Goal: Information Seeking & Learning: Learn about a topic

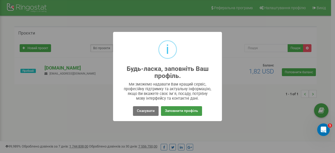
click at [183, 113] on button "Заповнити профіль" at bounding box center [181, 111] width 41 height 10
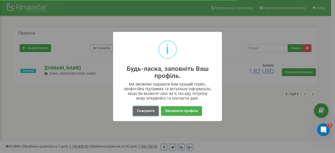
click at [156, 113] on button "Скасувати" at bounding box center [146, 111] width 26 height 10
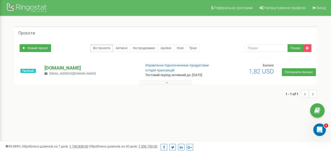
click at [55, 68] on p "[DOMAIN_NAME]" at bounding box center [91, 68] width 92 height 7
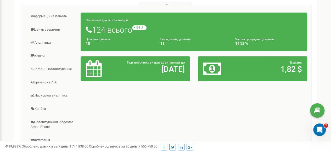
scroll to position [105, 0]
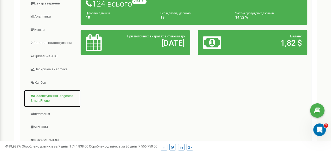
drag, startPoint x: 62, startPoint y: 96, endPoint x: 62, endPoint y: 101, distance: 4.2
click at [62, 97] on link "Налаштування Ringostat Smart Phone" at bounding box center [52, 99] width 57 height 18
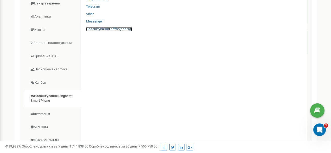
click at [129, 28] on link "Налаштування автовідповіді" at bounding box center [109, 29] width 46 height 5
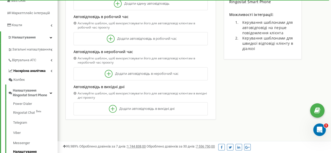
scroll to position [108, 0]
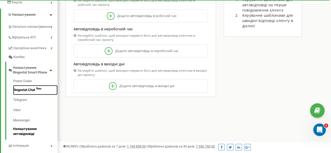
drag, startPoint x: 29, startPoint y: 91, endPoint x: 24, endPoint y: 94, distance: 5.1
click at [29, 91] on link "Ringostat Chat Beta" at bounding box center [35, 90] width 45 height 10
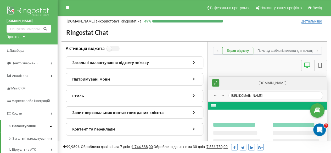
click at [195, 63] on icon at bounding box center [194, 62] width 4 height 4
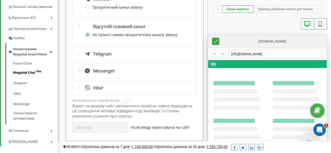
scroll to position [157, 0]
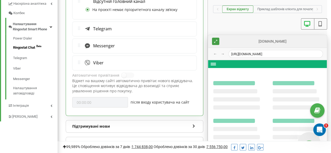
click at [110, 60] on div "Viber" at bounding box center [134, 63] width 116 height 7
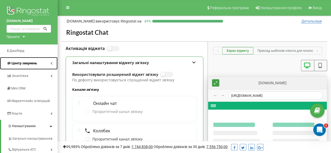
click at [22, 65] on span "Центр звернень" at bounding box center [24, 63] width 25 height 4
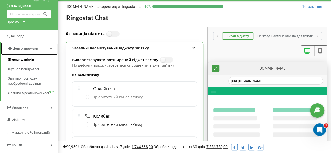
scroll to position [26, 0]
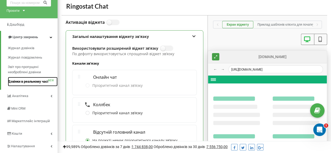
click at [28, 82] on span "Дзвінки в реальному часі" at bounding box center [28, 81] width 40 height 5
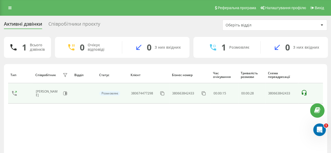
click at [307, 93] on icon at bounding box center [304, 93] width 6 height 6
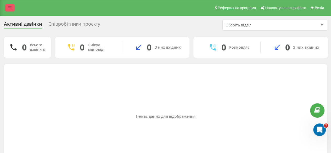
click at [10, 10] on link at bounding box center [9, 7] width 9 height 7
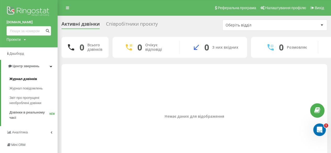
click at [34, 80] on span "Журнал дзвінків" at bounding box center [23, 78] width 28 height 5
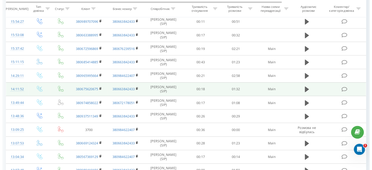
scroll to position [183, 0]
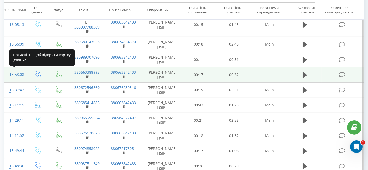
drag, startPoint x: 16, startPoint y: 74, endPoint x: 12, endPoint y: 77, distance: 4.8
click at [16, 74] on div "15:53:08" at bounding box center [15, 75] width 12 height 10
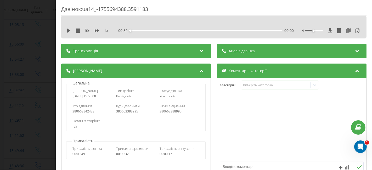
scroll to position [29, 0]
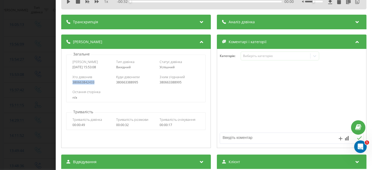
drag, startPoint x: 100, startPoint y: 83, endPoint x: 71, endPoint y: 84, distance: 29.6
click at [71, 84] on div "Хто дзвонив 380663842433 Куди дзвонили 380663388995 З ким з'єднаний 380663388995" at bounding box center [136, 79] width 139 height 15
click at [125, 93] on div "Остання сторінка" at bounding box center [136, 92] width 127 height 5
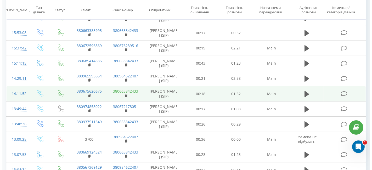
scroll to position [241, 0]
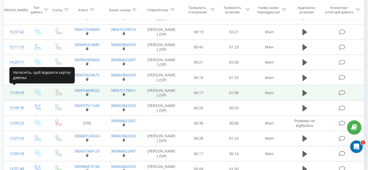
click at [14, 90] on div "13:49:44" at bounding box center [15, 93] width 12 height 10
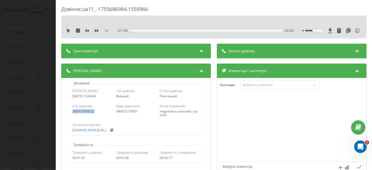
drag, startPoint x: 72, startPoint y: 111, endPoint x: 99, endPoint y: 113, distance: 26.5
click at [99, 113] on div "380974858022" at bounding box center [93, 112] width 40 height 4
drag, startPoint x: 114, startPoint y: 112, endPoint x: 139, endPoint y: 113, distance: 25.2
click at [139, 113] on div "Хто дзвонив 380974858022 Куди дзвонили 380672178051 З ким з'єднаний magnitekua_…" at bounding box center [136, 110] width 139 height 19
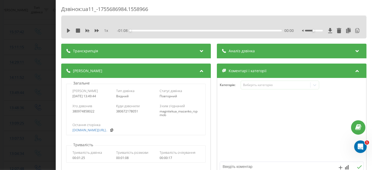
click at [137, 120] on div "Остання сторінка magnitek.ua/?gad_source=..." at bounding box center [136, 127] width 139 height 15
click at [96, 130] on link "magnitek.ua/?gad_source=..." at bounding box center [90, 131] width 35 height 4
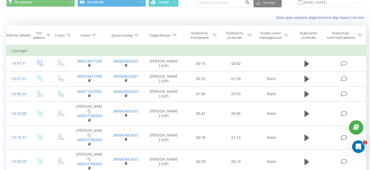
scroll to position [29, 0]
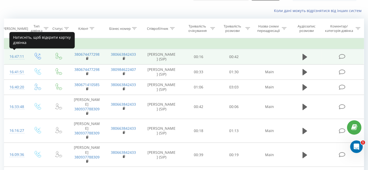
click at [16, 54] on div "16:47:11" at bounding box center [15, 57] width 12 height 10
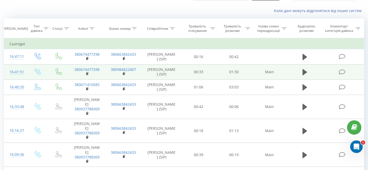
click at [18, 71] on div "16:41:51" at bounding box center [15, 72] width 12 height 10
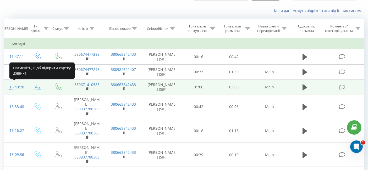
click at [18, 87] on div "16:40:20" at bounding box center [15, 87] width 12 height 10
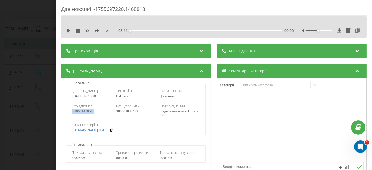
drag, startPoint x: 96, startPoint y: 111, endPoint x: 70, endPoint y: 112, distance: 25.7
click at [70, 112] on div "Хто дзвонив 380671410585 Куди дзвонили 380663842433 З ким з'єднаний magnitekua_…" at bounding box center [136, 110] width 139 height 19
copy div "380671410585"
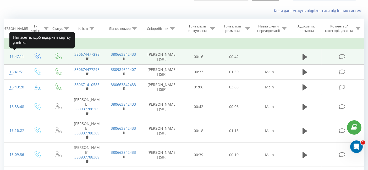
click at [17, 56] on div "16:47:11" at bounding box center [15, 57] width 12 height 10
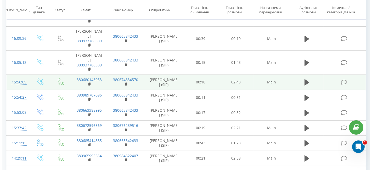
scroll to position [262, 0]
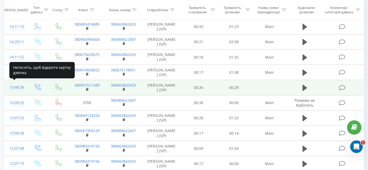
click at [12, 86] on div "13:48:36" at bounding box center [15, 87] width 12 height 10
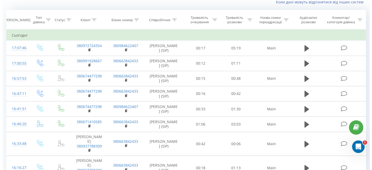
scroll to position [29, 0]
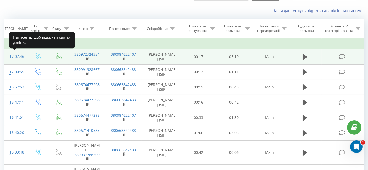
click at [19, 55] on div "17:07:46" at bounding box center [15, 57] width 12 height 10
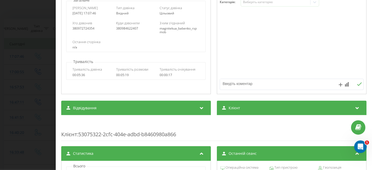
scroll to position [91, 0]
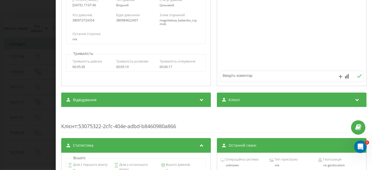
click at [319, 100] on div "Клієнт" at bounding box center [292, 100] width 150 height 15
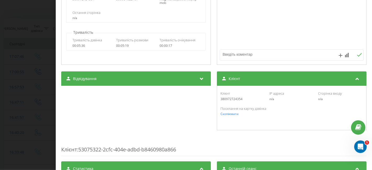
scroll to position [120, 0]
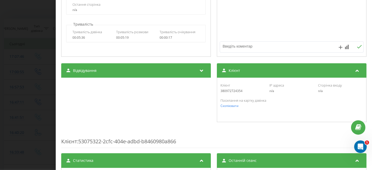
click at [199, 72] on icon at bounding box center [202, 69] width 6 height 5
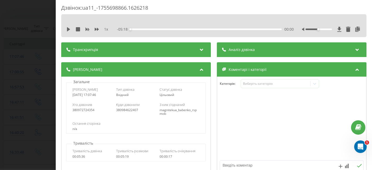
scroll to position [0, 0]
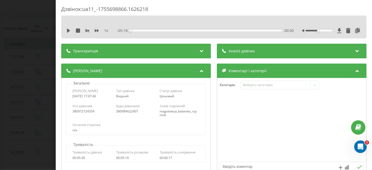
click at [173, 70] on div "[PERSON_NAME]" at bounding box center [136, 71] width 150 height 15
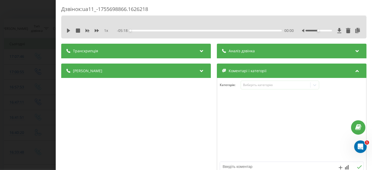
click at [169, 48] on div "Транскрипція" at bounding box center [136, 51] width 150 height 15
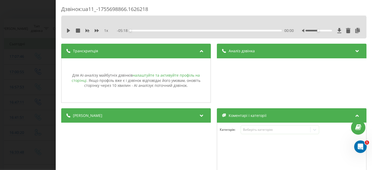
click at [180, 75] on link "налаштуйте та активуйте профіль на сторінці" at bounding box center [136, 78] width 128 height 10
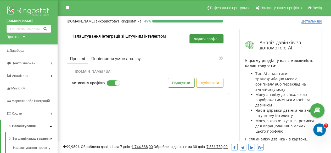
click at [124, 59] on button "Порівняння умов аналізу" at bounding box center [116, 58] width 56 height 9
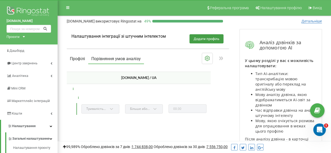
click at [82, 57] on button "Профілі" at bounding box center [77, 58] width 21 height 9
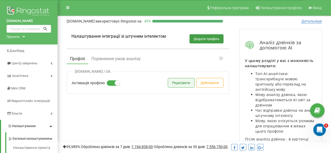
click at [176, 80] on button "Редагувати" at bounding box center [181, 82] width 26 height 9
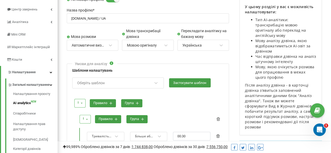
scroll to position [52, 0]
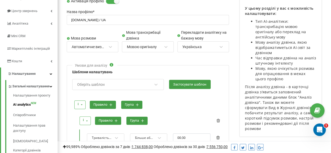
click at [147, 84] on div "Оберіть шаблон" at bounding box center [115, 84] width 76 height 9
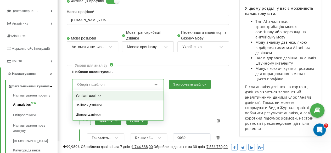
click at [147, 84] on div "Оберіть шаблон" at bounding box center [115, 84] width 76 height 9
click at [149, 83] on div "Оберіть шаблон" at bounding box center [115, 84] width 76 height 9
click at [93, 96] on div "Успішні дзвінки" at bounding box center [118, 95] width 91 height 9
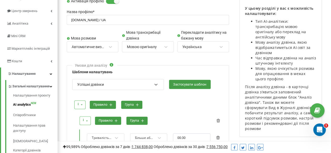
click at [141, 85] on div "Успішні дзвінки" at bounding box center [115, 84] width 76 height 9
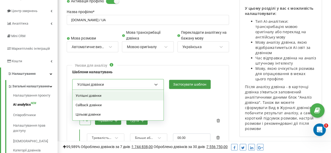
scroll to position [79, 0]
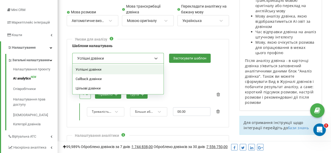
click at [109, 58] on div "Успішні дзвінки" at bounding box center [115, 58] width 76 height 9
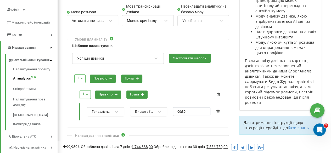
click at [178, 78] on div "і і або правило група" at bounding box center [148, 79] width 151 height 14
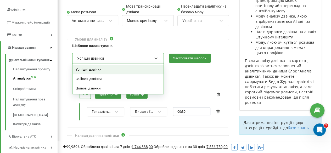
click at [155, 53] on div "Успішні дзвінки" at bounding box center [118, 58] width 92 height 11
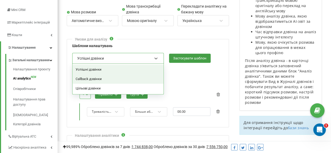
click at [91, 80] on div "Callback дзвінки" at bounding box center [118, 78] width 91 height 9
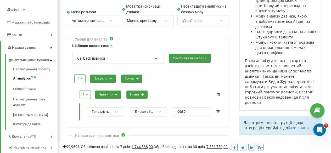
click at [169, 81] on div "і і або правило група" at bounding box center [148, 79] width 151 height 14
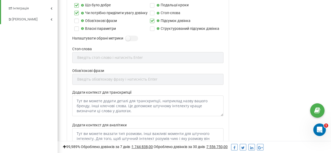
scroll to position [262, 0]
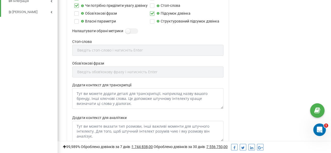
click at [124, 49] on div "Стоп-слова Введіть стоп-слово і натисніть Enter" at bounding box center [147, 50] width 151 height 22
click at [107, 70] on div "Обов'язкові фрази Введіть обовʼязкову фразу і натисність Enter" at bounding box center [147, 72] width 151 height 22
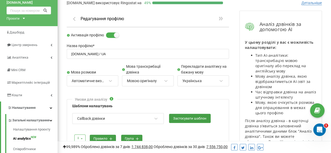
scroll to position [0, 0]
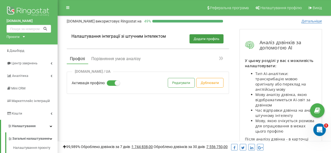
click at [119, 54] on div "Профілі Порівняння умов аналізу" at bounding box center [148, 59] width 162 height 12
click at [123, 58] on button "Порівняння умов аналізу" at bounding box center [116, 58] width 56 height 9
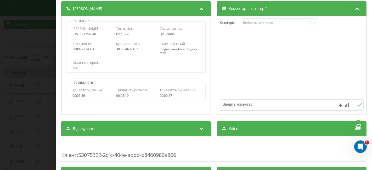
scroll to position [87, 0]
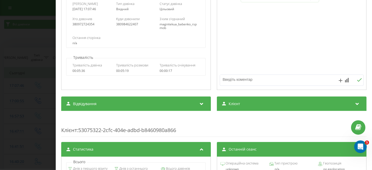
click at [193, 99] on div "Відвідування" at bounding box center [136, 104] width 150 height 15
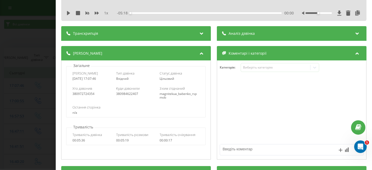
scroll to position [0, 0]
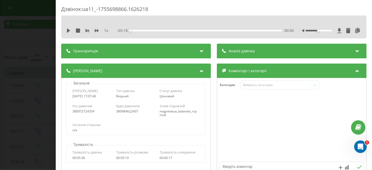
scroll to position [29, 0]
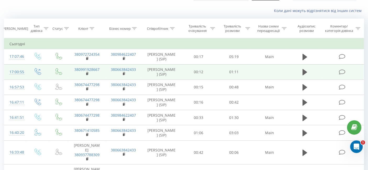
click at [19, 72] on div "17:00:55" at bounding box center [15, 72] width 12 height 10
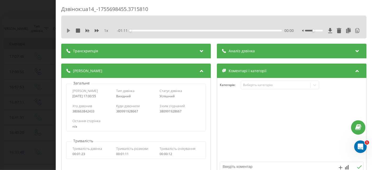
click at [68, 29] on icon at bounding box center [68, 31] width 4 height 4
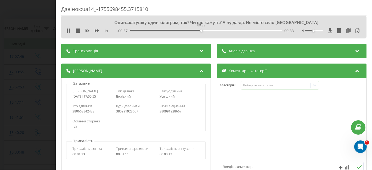
click at [201, 30] on div "00:33" at bounding box center [206, 31] width 152 height 2
drag, startPoint x: 224, startPoint y: 30, endPoint x: 229, endPoint y: 30, distance: 4.2
click at [225, 30] on div "00:38" at bounding box center [206, 31] width 152 height 2
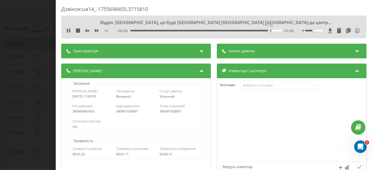
click at [269, 30] on div "01:06" at bounding box center [206, 31] width 152 height 2
click at [263, 51] on div "Аналіз дзвінка" at bounding box center [292, 51] width 150 height 15
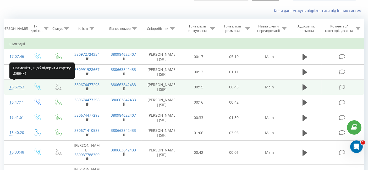
click at [13, 87] on div "16:57:53" at bounding box center [15, 87] width 12 height 10
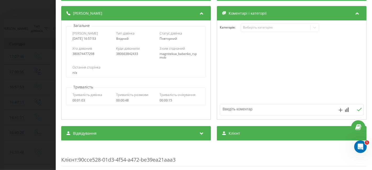
scroll to position [29, 0]
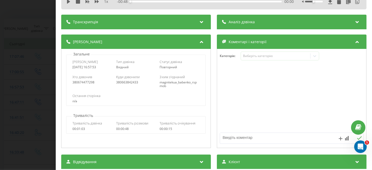
click at [312, 41] on div "Коментарі і категорії" at bounding box center [292, 42] width 150 height 15
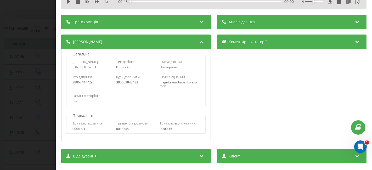
click at [313, 41] on div "Коментарі і категорії" at bounding box center [292, 42] width 150 height 15
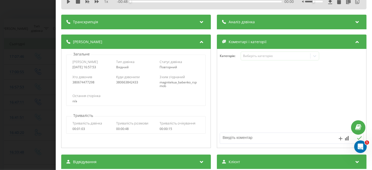
click at [308, 25] on div "Аналіз дзвінка" at bounding box center [292, 22] width 150 height 15
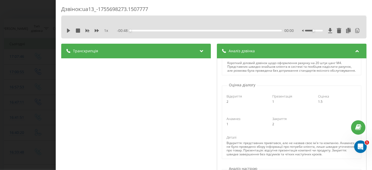
click at [66, 30] on div "1 x - 00:48 00:00 00:00" at bounding box center [214, 31] width 298 height 8
drag, startPoint x: 69, startPoint y: 32, endPoint x: 66, endPoint y: 41, distance: 9.6
click at [69, 32] on icon at bounding box center [68, 31] width 4 height 4
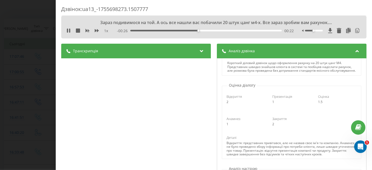
click at [215, 31] on div "00:22" at bounding box center [206, 31] width 152 height 2
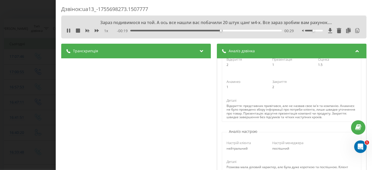
scroll to position [87, 0]
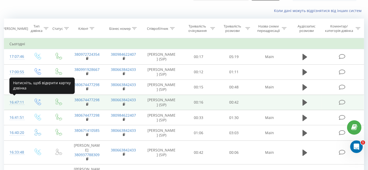
click at [18, 103] on div "16:47:11" at bounding box center [15, 102] width 12 height 10
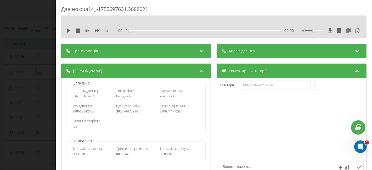
click at [302, 49] on div "Аналіз дзвінка" at bounding box center [292, 51] width 150 height 15
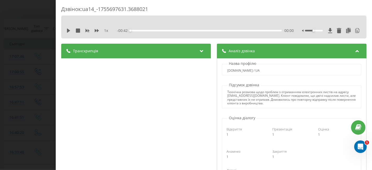
click at [65, 30] on div "1 x - 00:42 00:00 00:00" at bounding box center [214, 31] width 298 height 8
click at [68, 29] on icon at bounding box center [68, 31] width 3 height 4
